Goal: Transaction & Acquisition: Purchase product/service

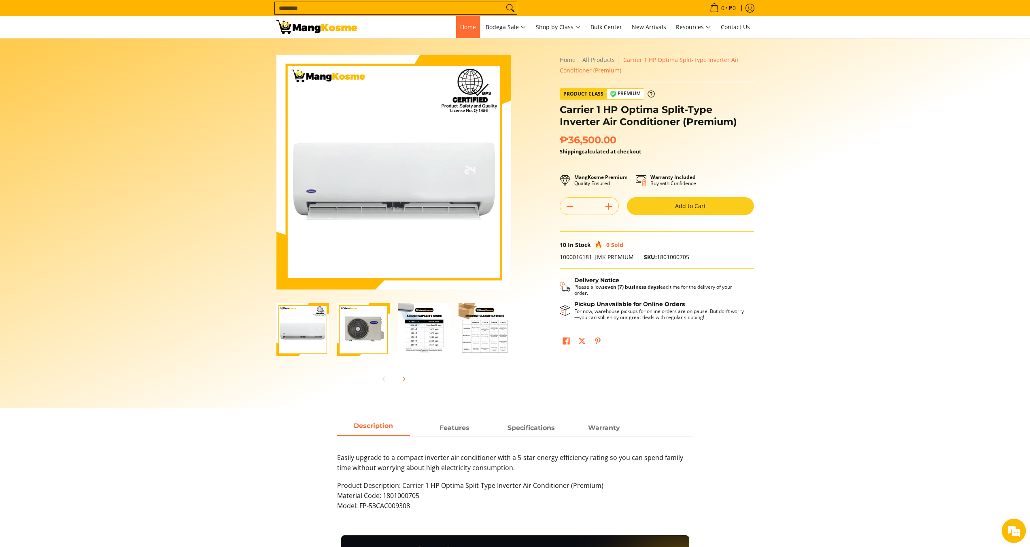
click at [460, 22] on link "Home" at bounding box center [468, 27] width 24 height 22
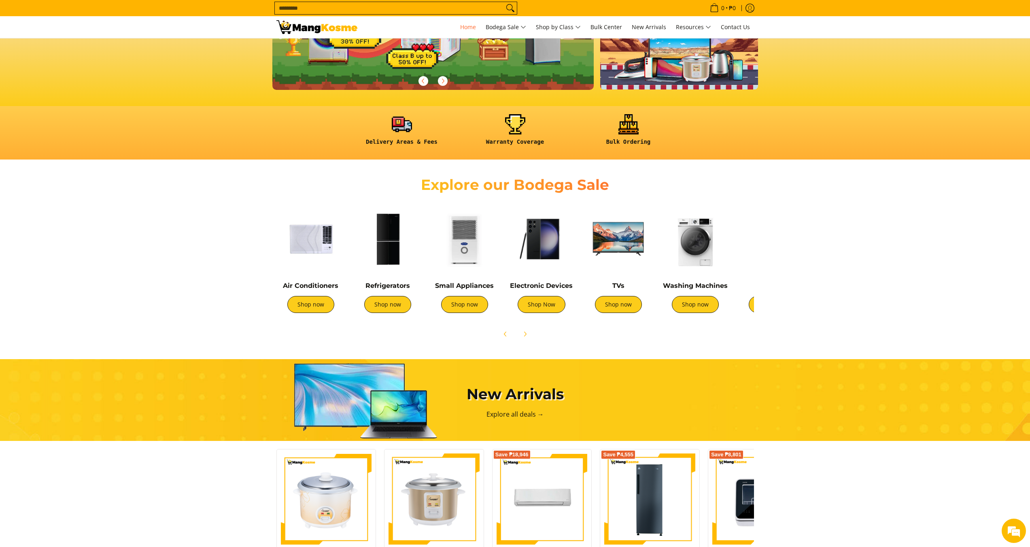
scroll to position [202, 0]
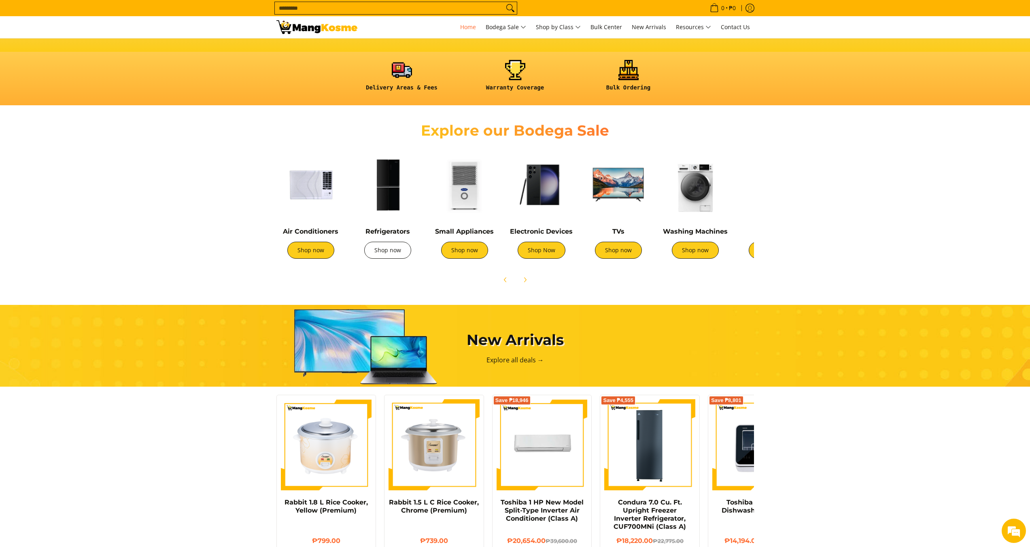
click at [379, 257] on link "Shop now" at bounding box center [387, 250] width 47 height 17
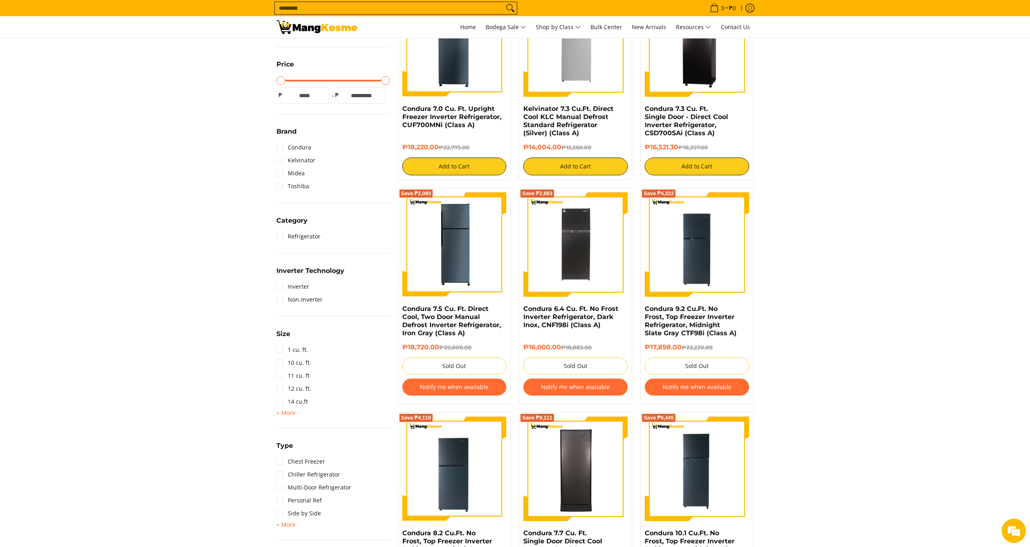
scroll to position [283, 0]
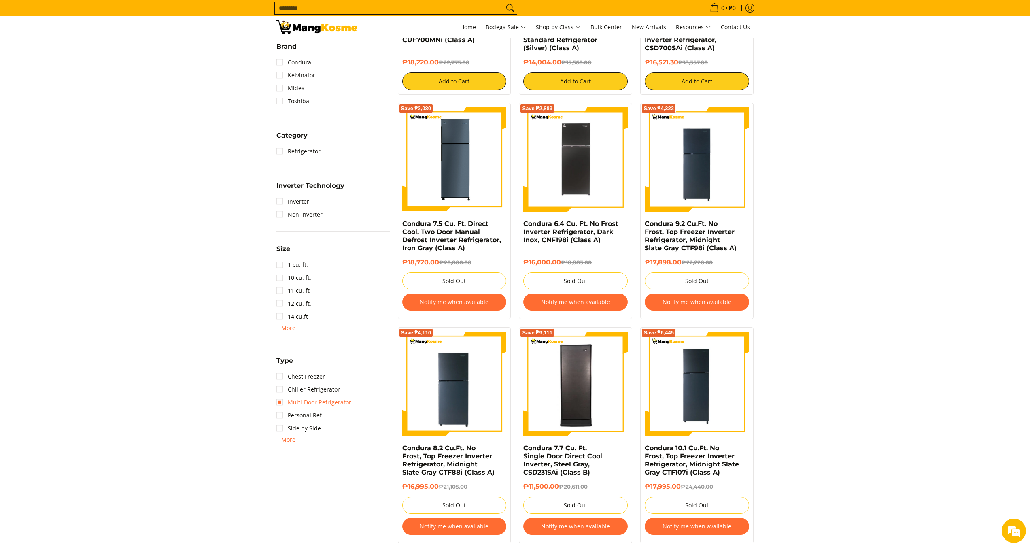
click at [280, 403] on link "Multi-Door Refrigerator" at bounding box center [313, 402] width 75 height 13
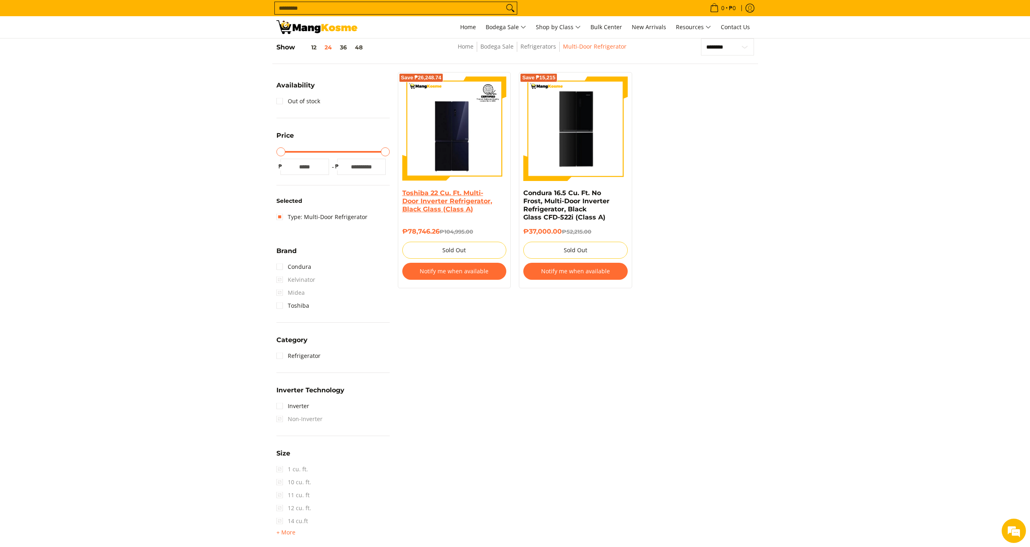
click at [420, 198] on link "Toshiba 22 Cu. Ft. Multi-Door Inverter Refrigerator, Black Glass (Class A)" at bounding box center [447, 201] width 90 height 24
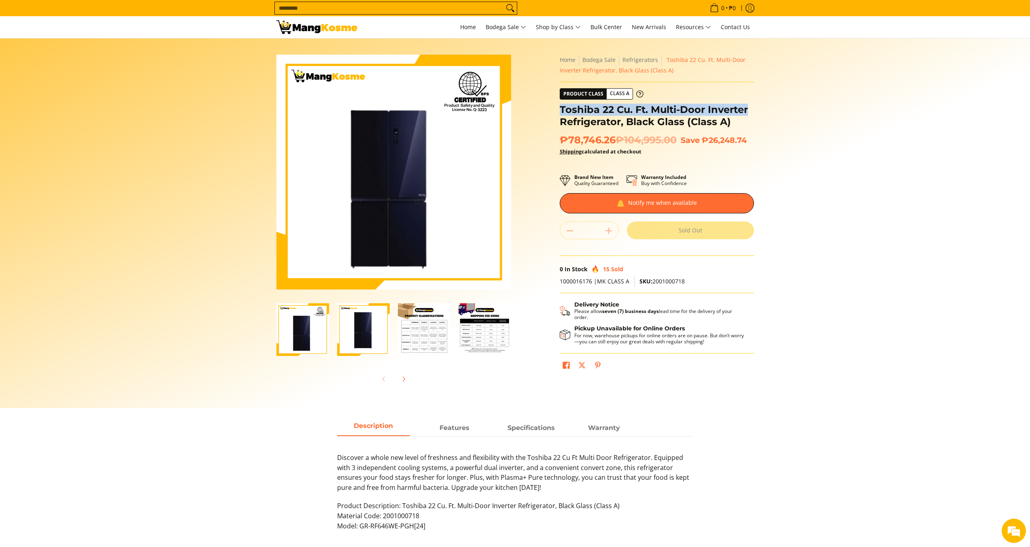
drag, startPoint x: 560, startPoint y: 111, endPoint x: 758, endPoint y: 111, distance: 198.2
click at [758, 111] on div "Skip to Main Content Enable zoom Disable zoom Enable zoom Disable zoom Enable z…" at bounding box center [515, 227] width 494 height 345
copy h1 "Toshiba 22 Cu. Ft. Multi-Door Inverter"
